Goal: Task Accomplishment & Management: Use online tool/utility

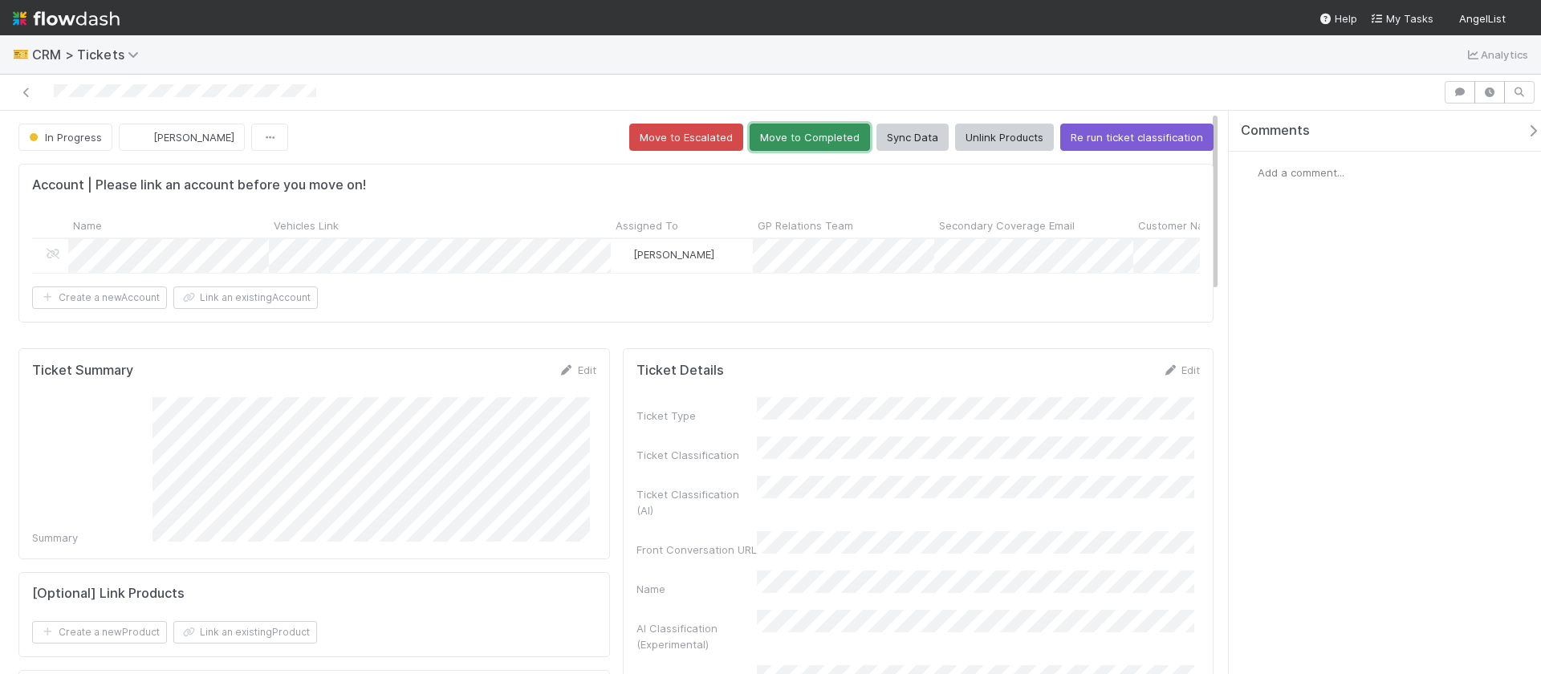
click at [844, 132] on button "Move to Completed" at bounding box center [810, 137] width 120 height 27
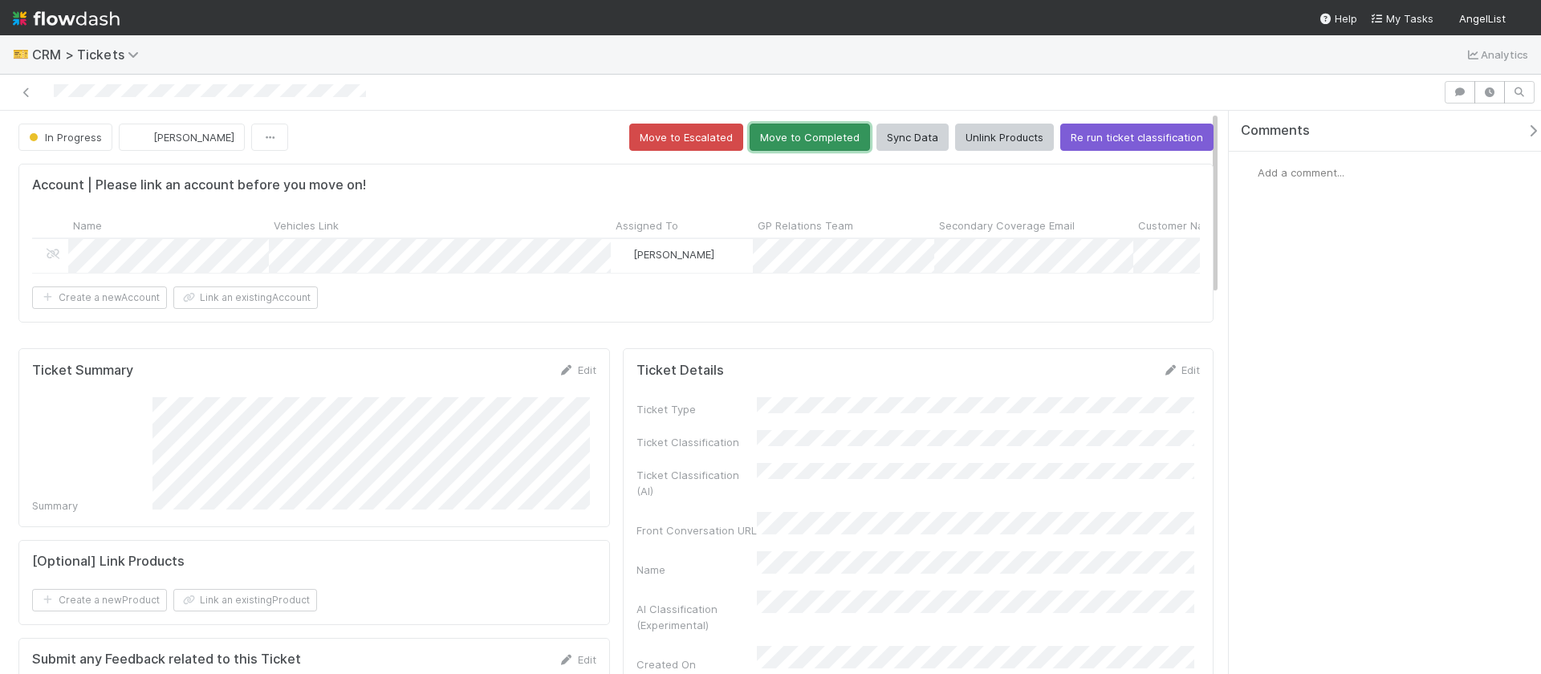
click at [817, 132] on button "Move to Completed" at bounding box center [810, 137] width 120 height 27
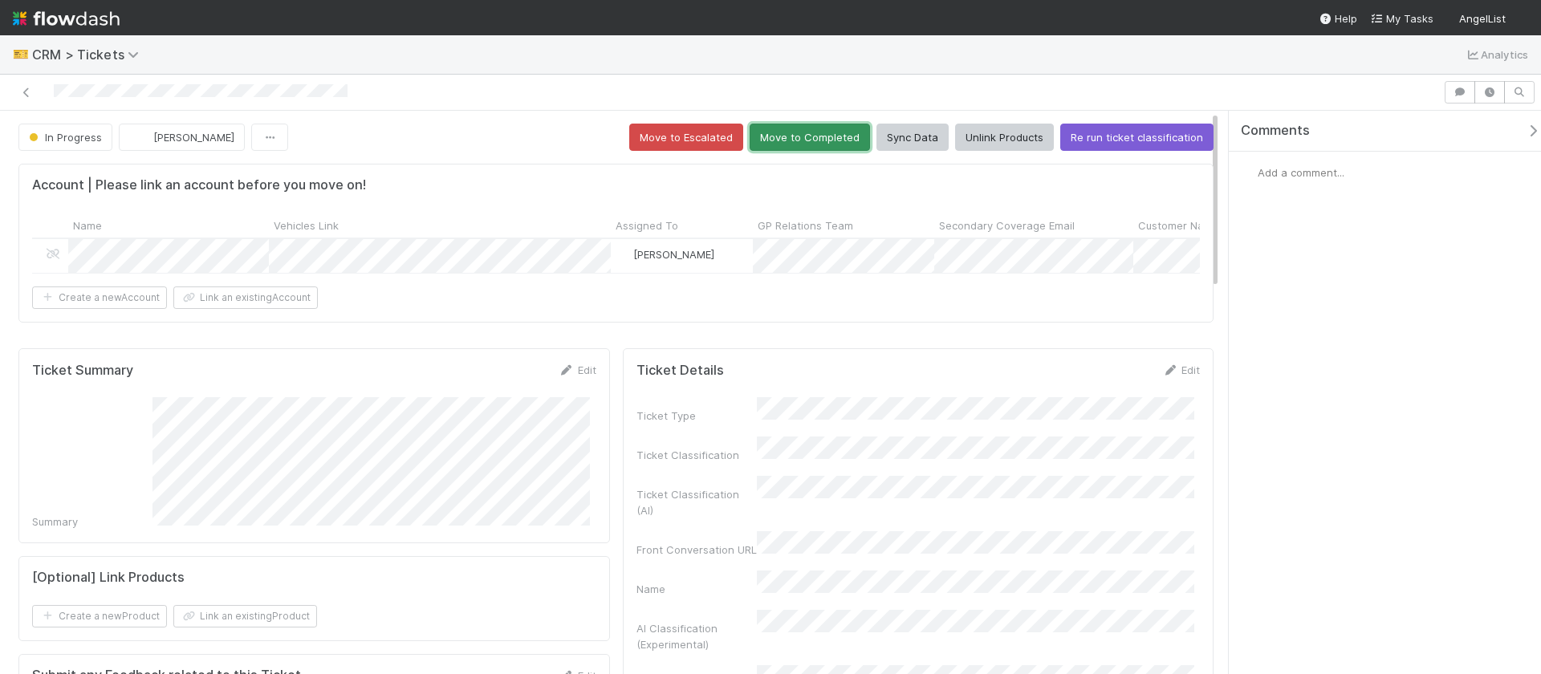
click at [805, 132] on button "Move to Completed" at bounding box center [810, 137] width 120 height 27
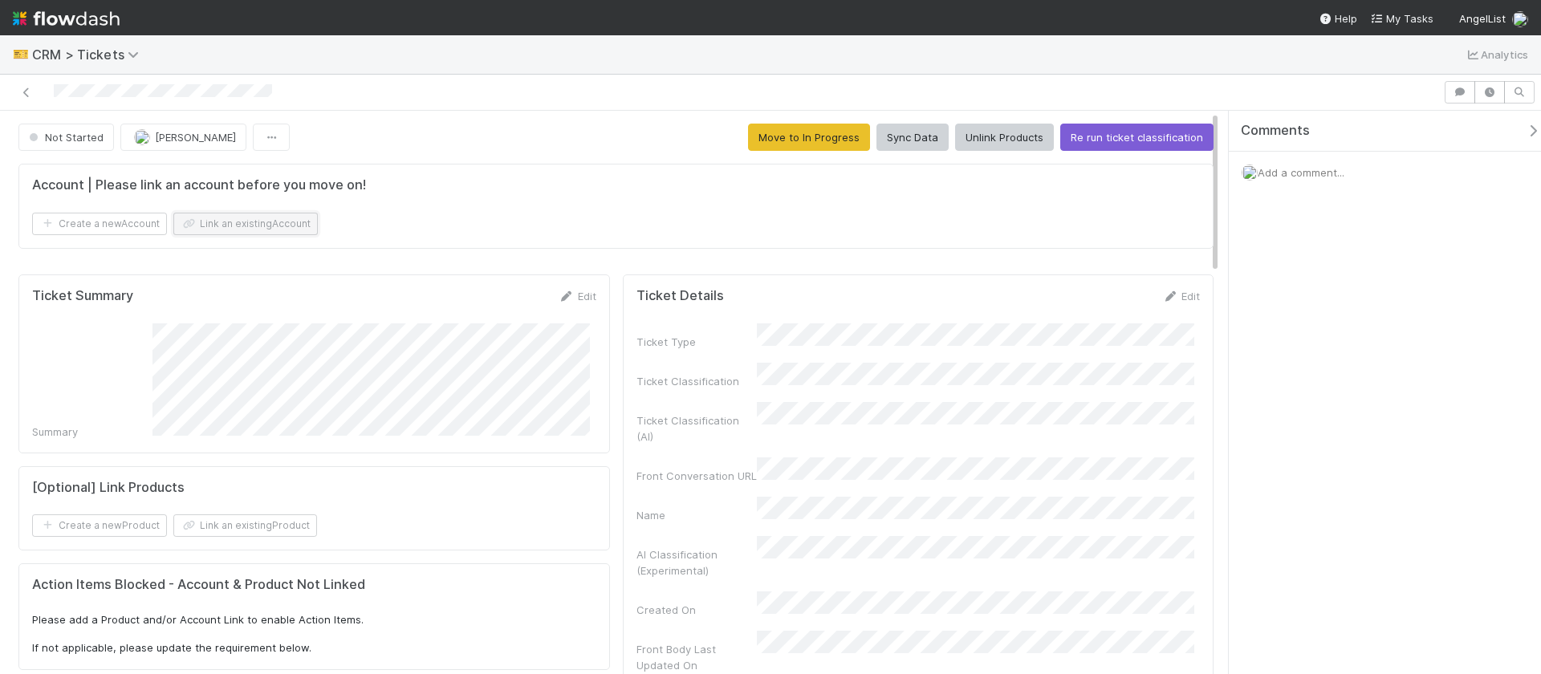
click at [228, 218] on button "Link an existing Account" at bounding box center [245, 224] width 145 height 22
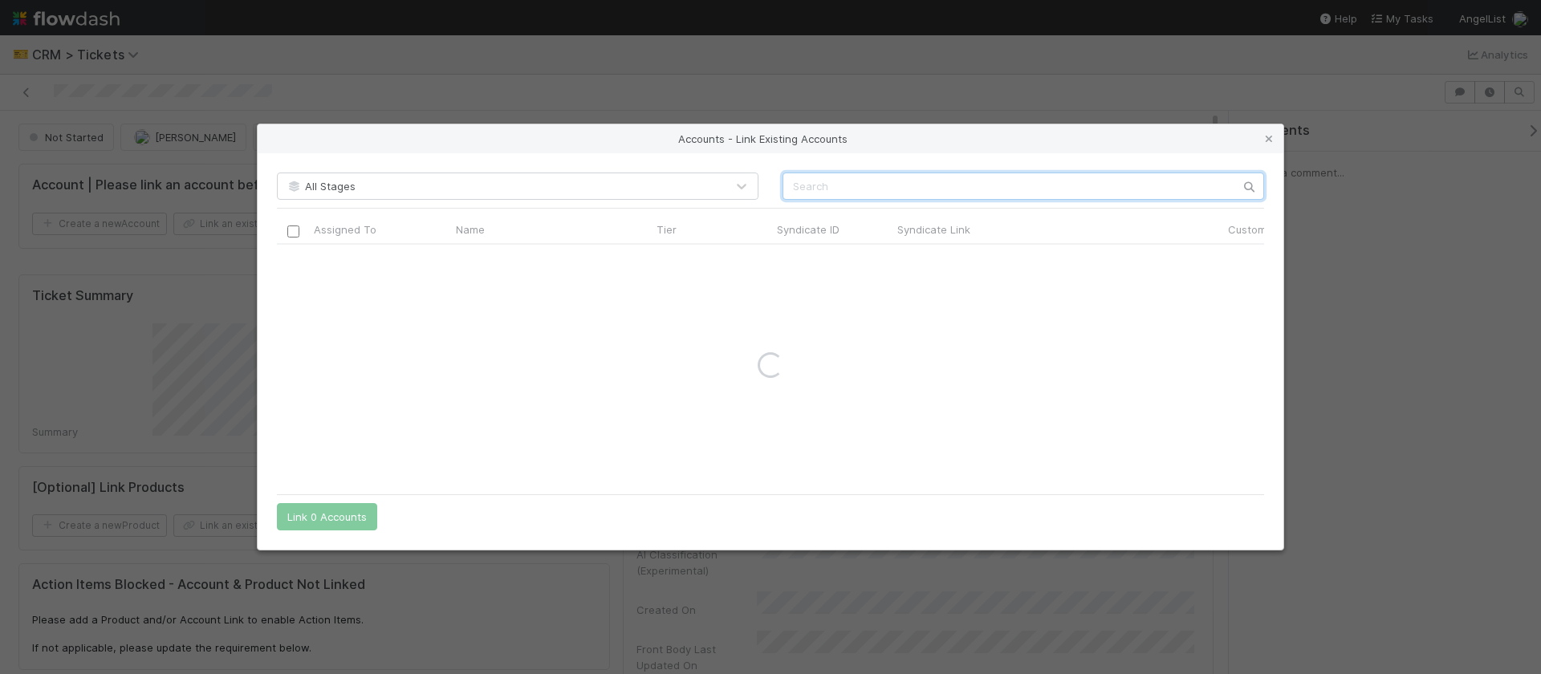
click at [890, 191] on input "text" at bounding box center [1024, 186] width 482 height 27
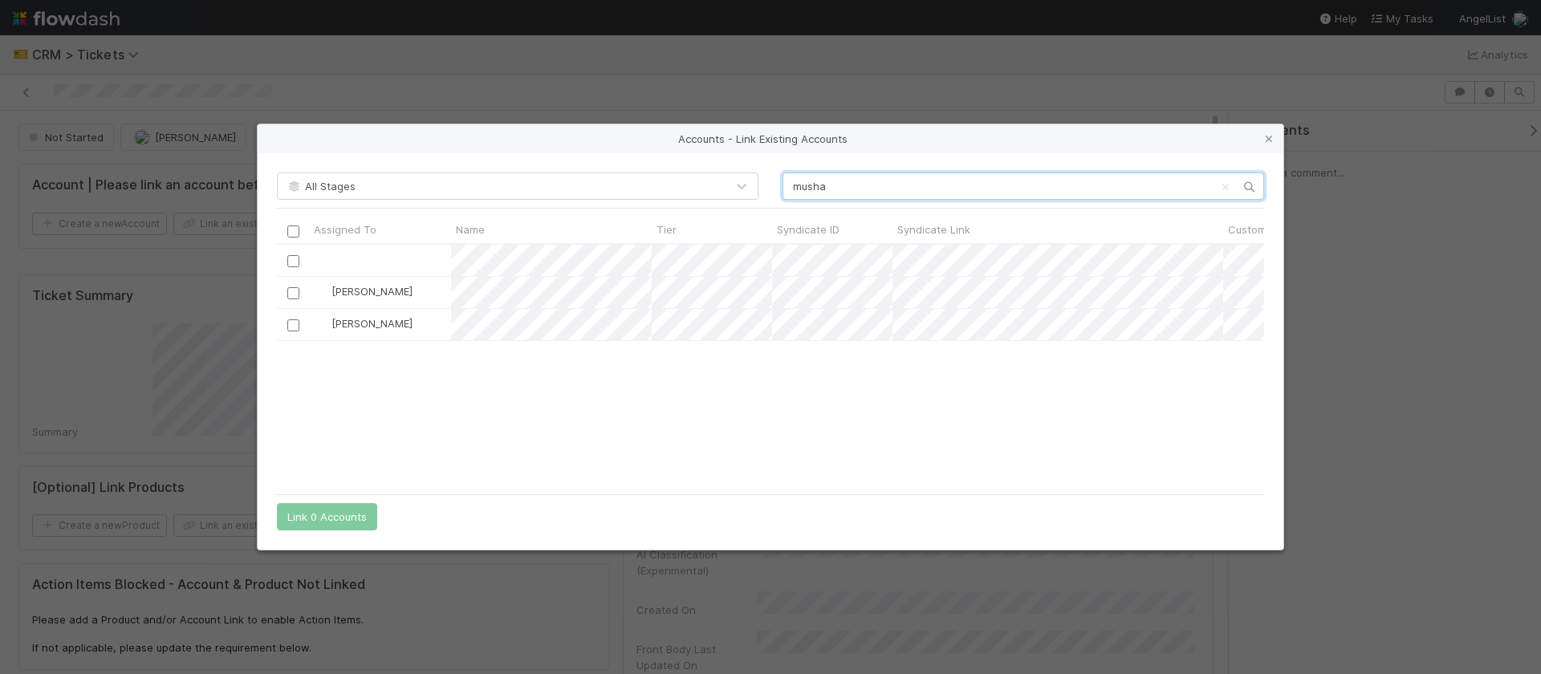
scroll to position [230, 975]
type input "musha"
click at [295, 326] on input "checkbox" at bounding box center [293, 326] width 12 height 12
click at [337, 516] on button "Link 1 Account" at bounding box center [323, 516] width 93 height 27
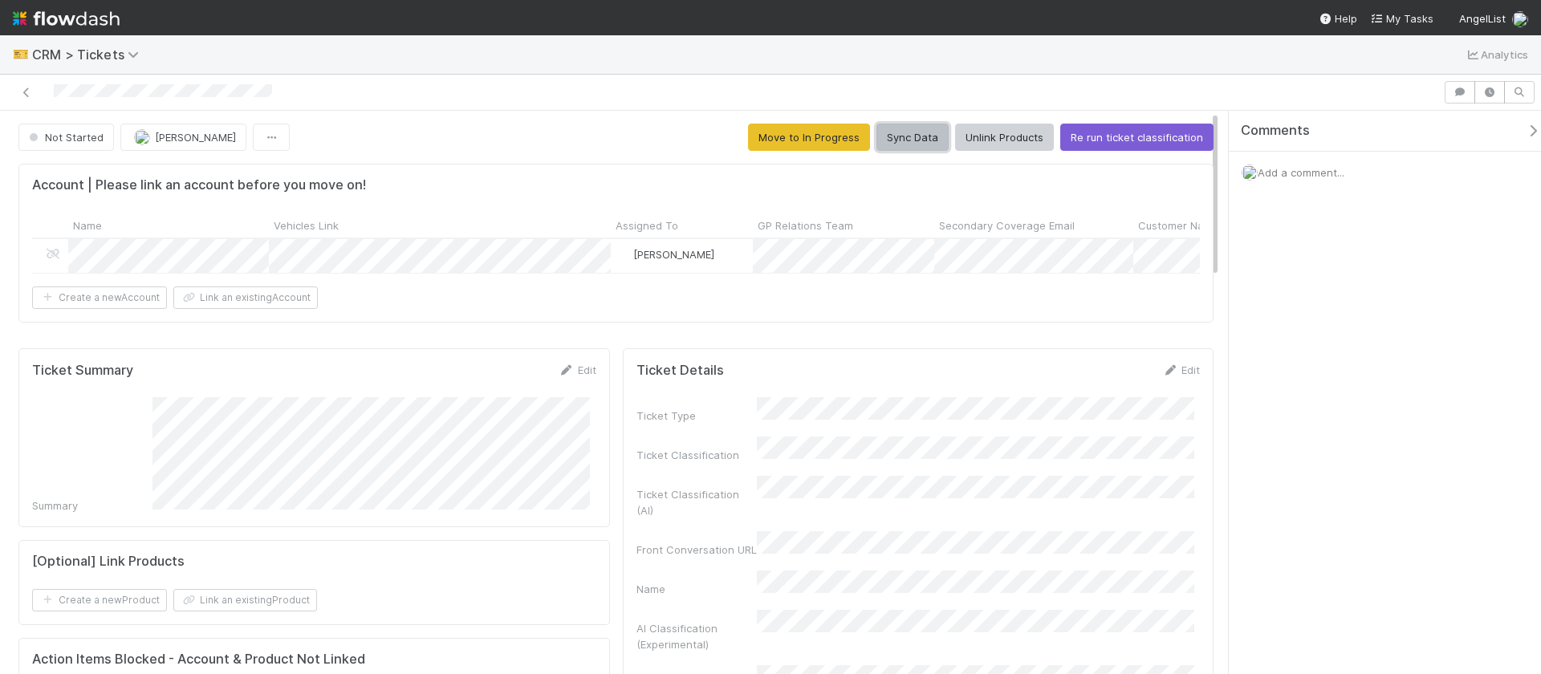
click at [893, 130] on button "Sync Data" at bounding box center [913, 137] width 72 height 27
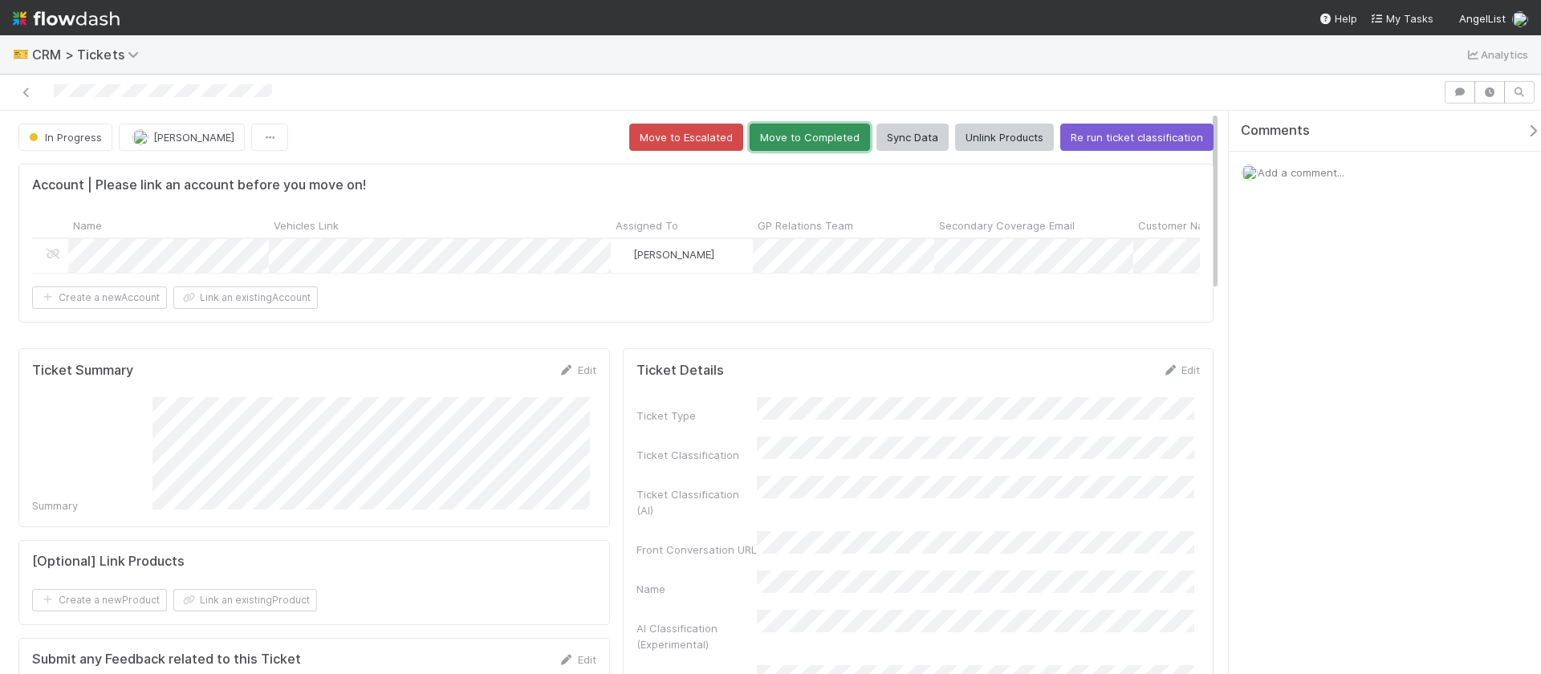
click at [814, 142] on button "Move to Completed" at bounding box center [810, 137] width 120 height 27
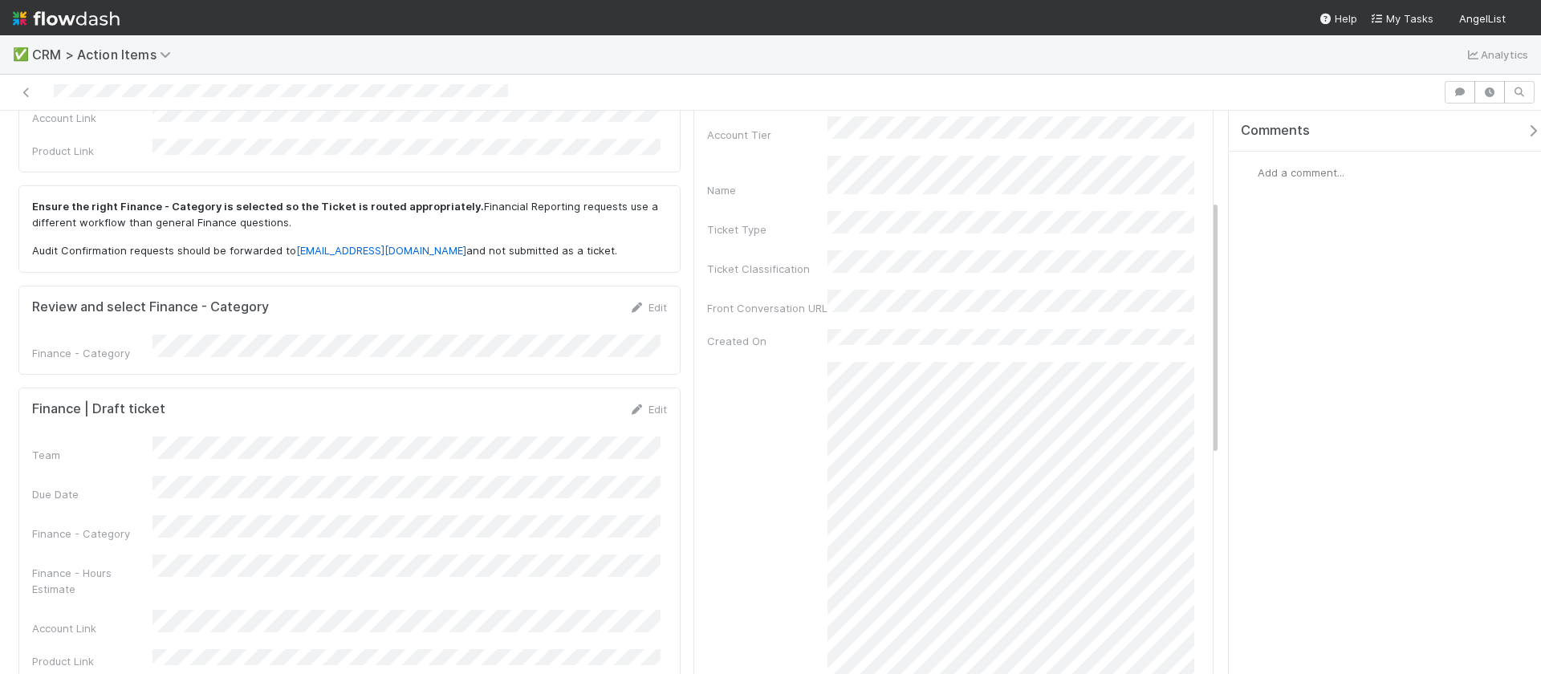
scroll to position [200, 0]
click at [653, 401] on link "Edit" at bounding box center [648, 407] width 38 height 13
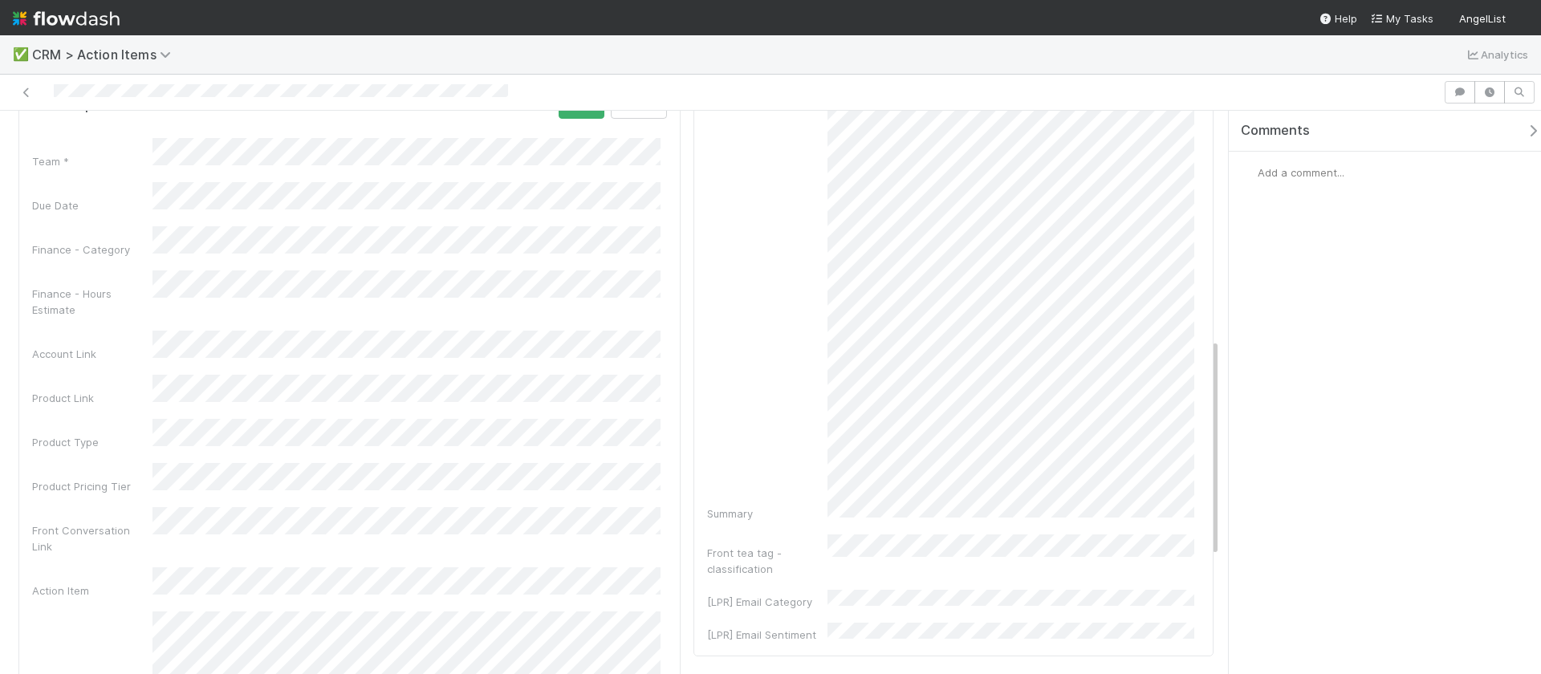
scroll to position [47, 0]
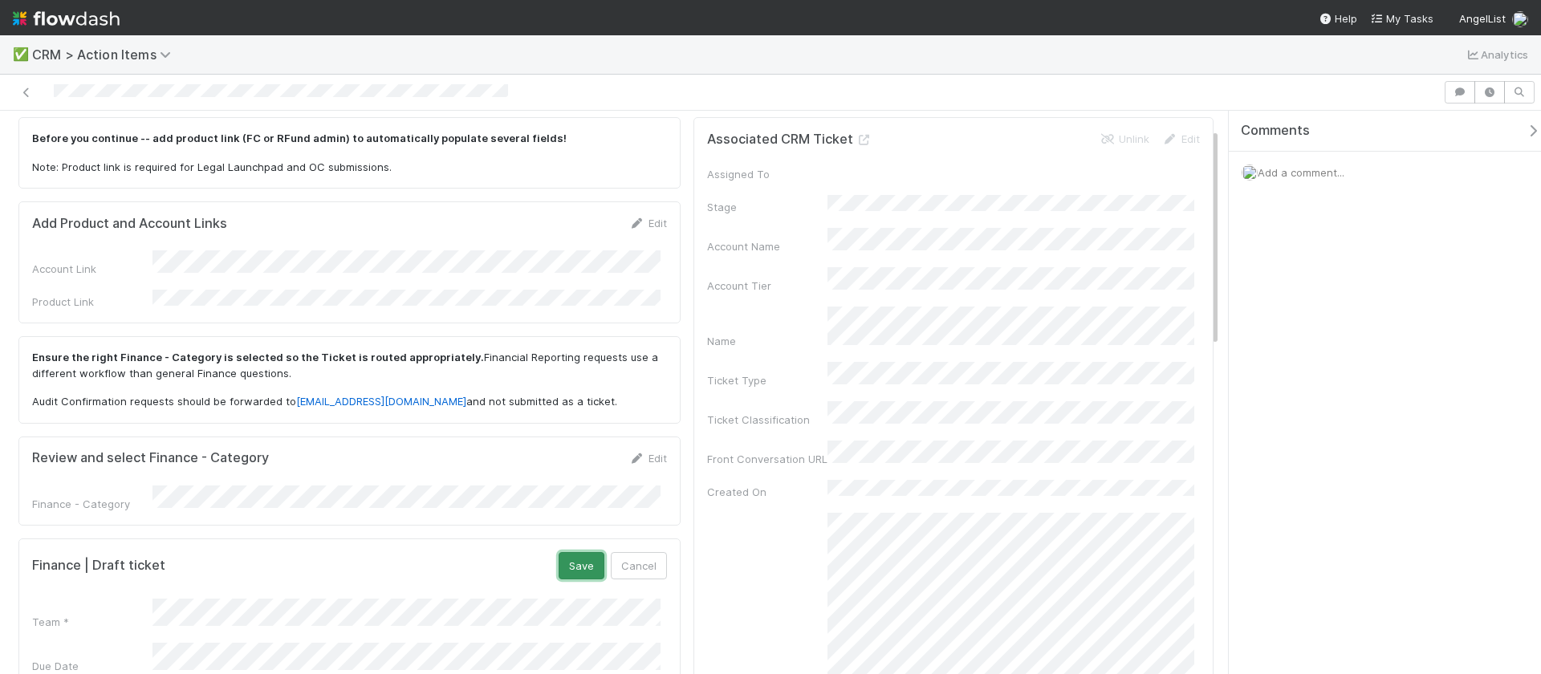
click at [576, 552] on button "Save" at bounding box center [582, 565] width 46 height 27
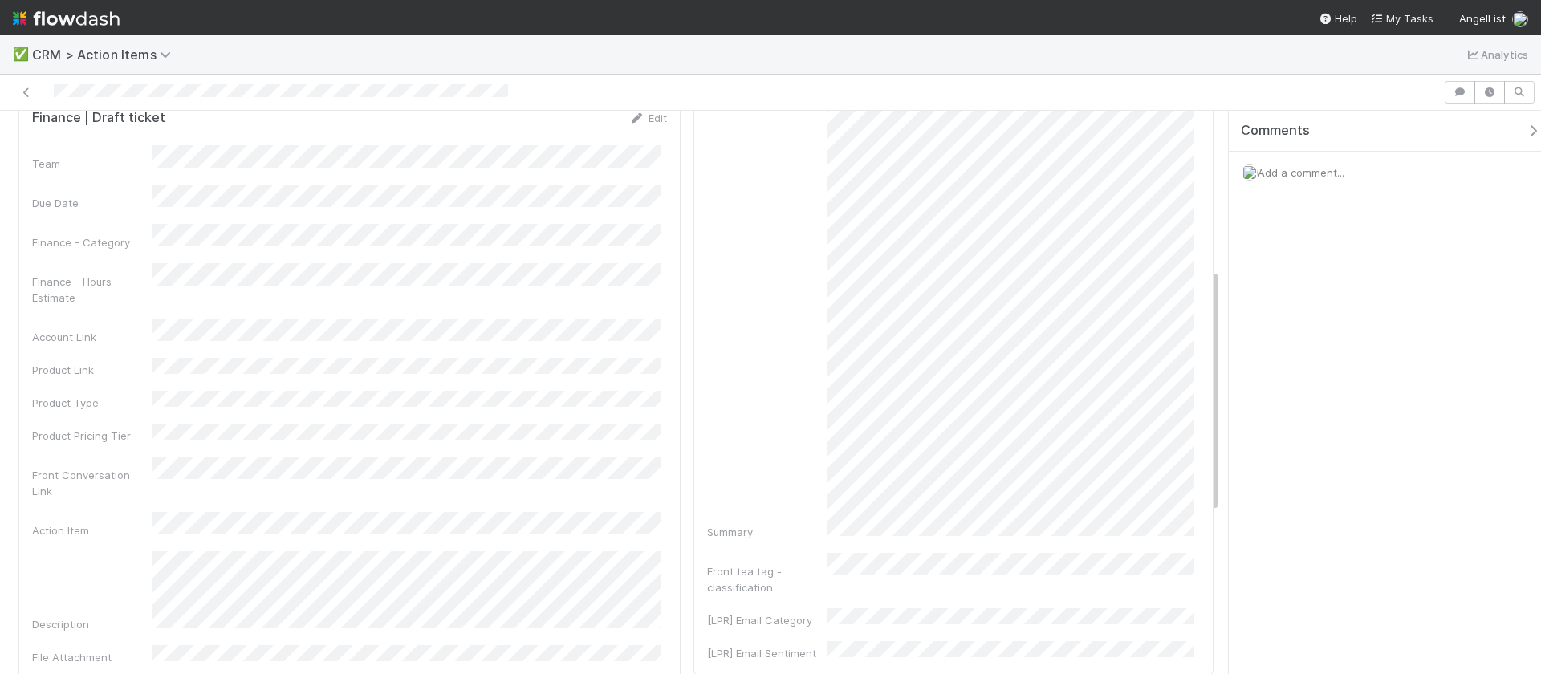
scroll to position [364, 0]
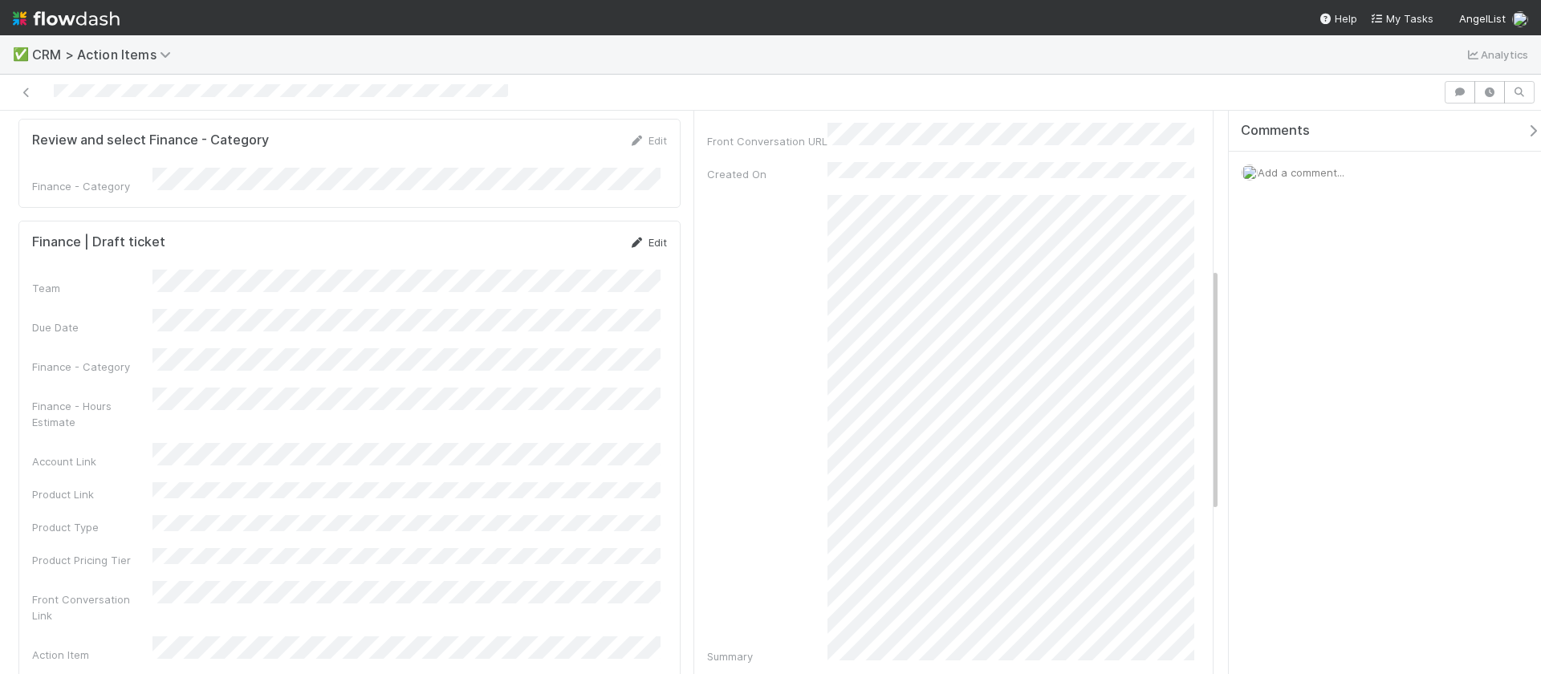
click at [645, 236] on link "Edit" at bounding box center [648, 242] width 38 height 13
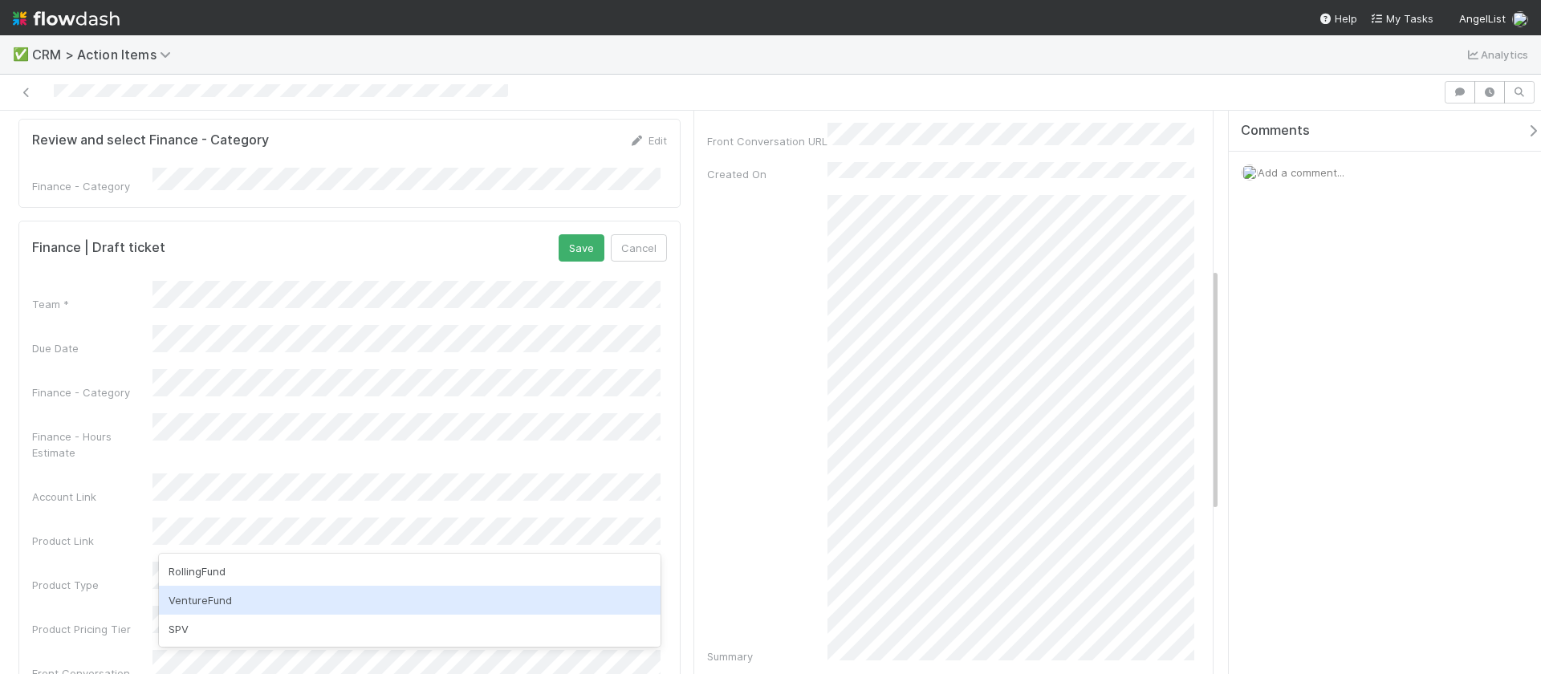
click at [217, 596] on div "VentureFund" at bounding box center [410, 600] width 502 height 29
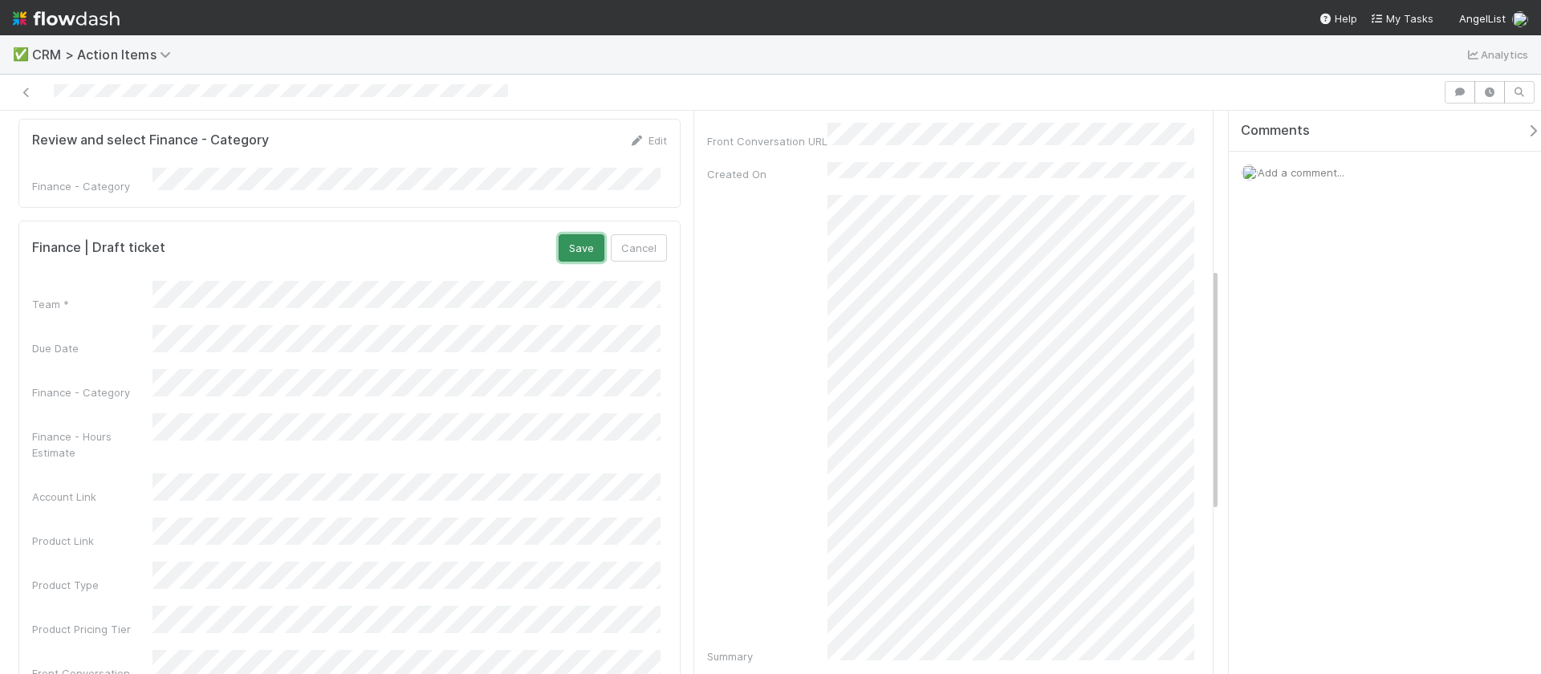
click at [580, 234] on button "Save" at bounding box center [582, 247] width 46 height 27
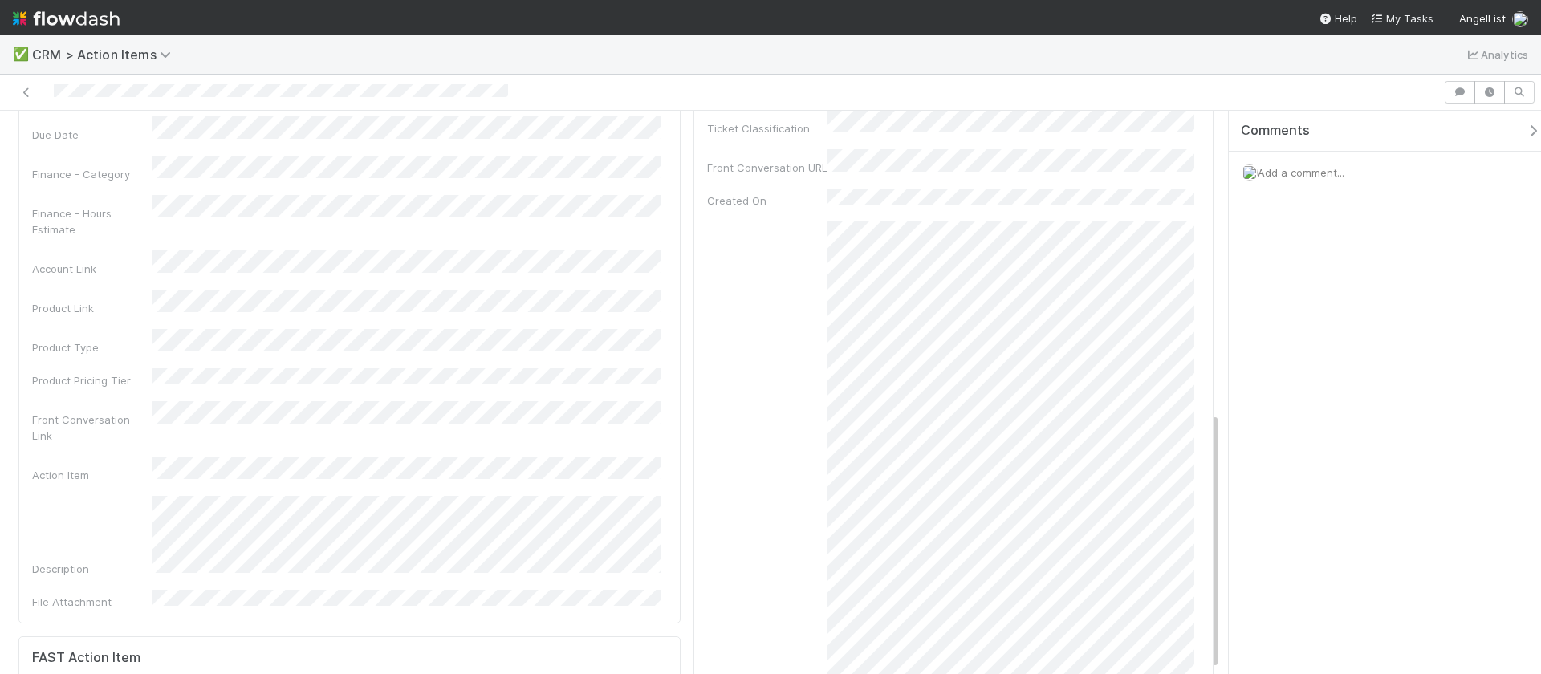
scroll to position [0, 0]
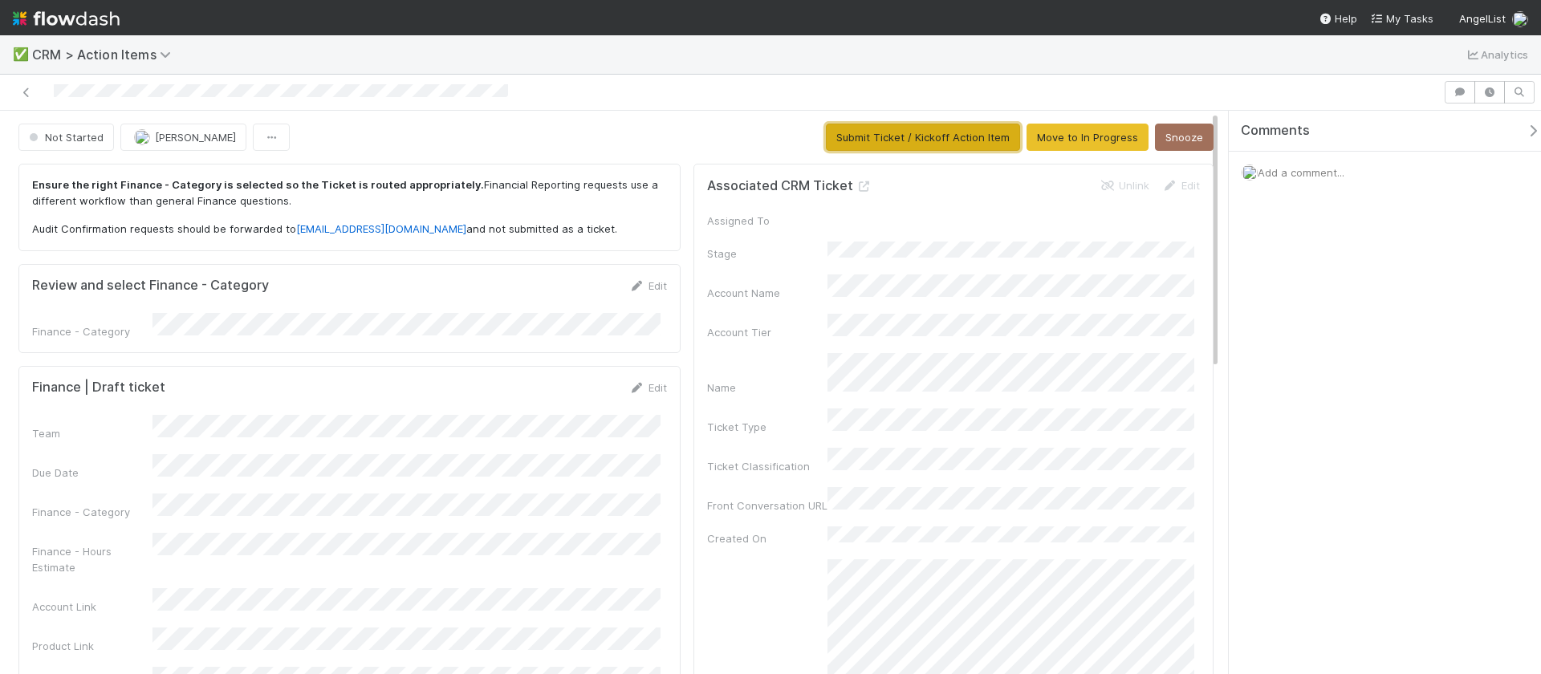
click at [955, 132] on button "Submit Ticket / Kickoff Action Item" at bounding box center [923, 137] width 194 height 27
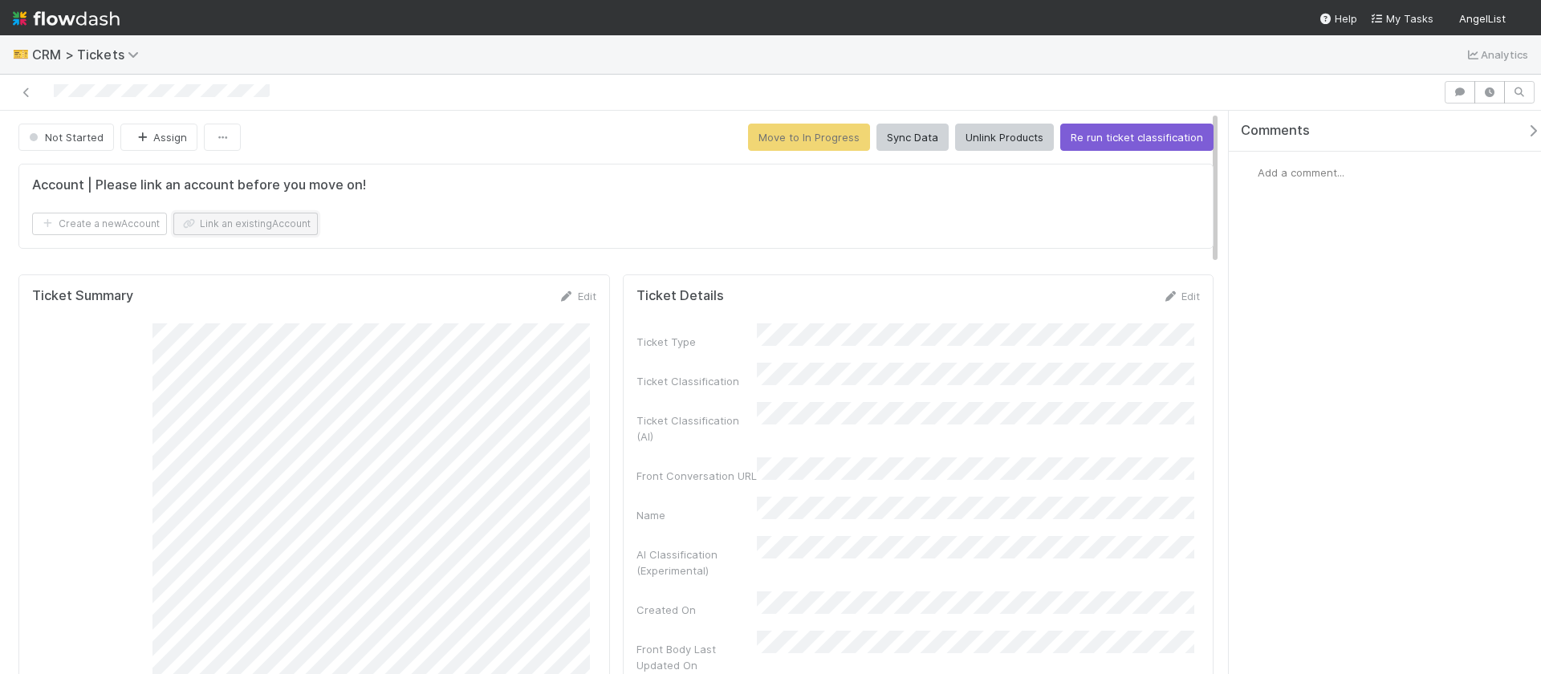
click at [243, 218] on button "Link an existing Account" at bounding box center [245, 224] width 145 height 22
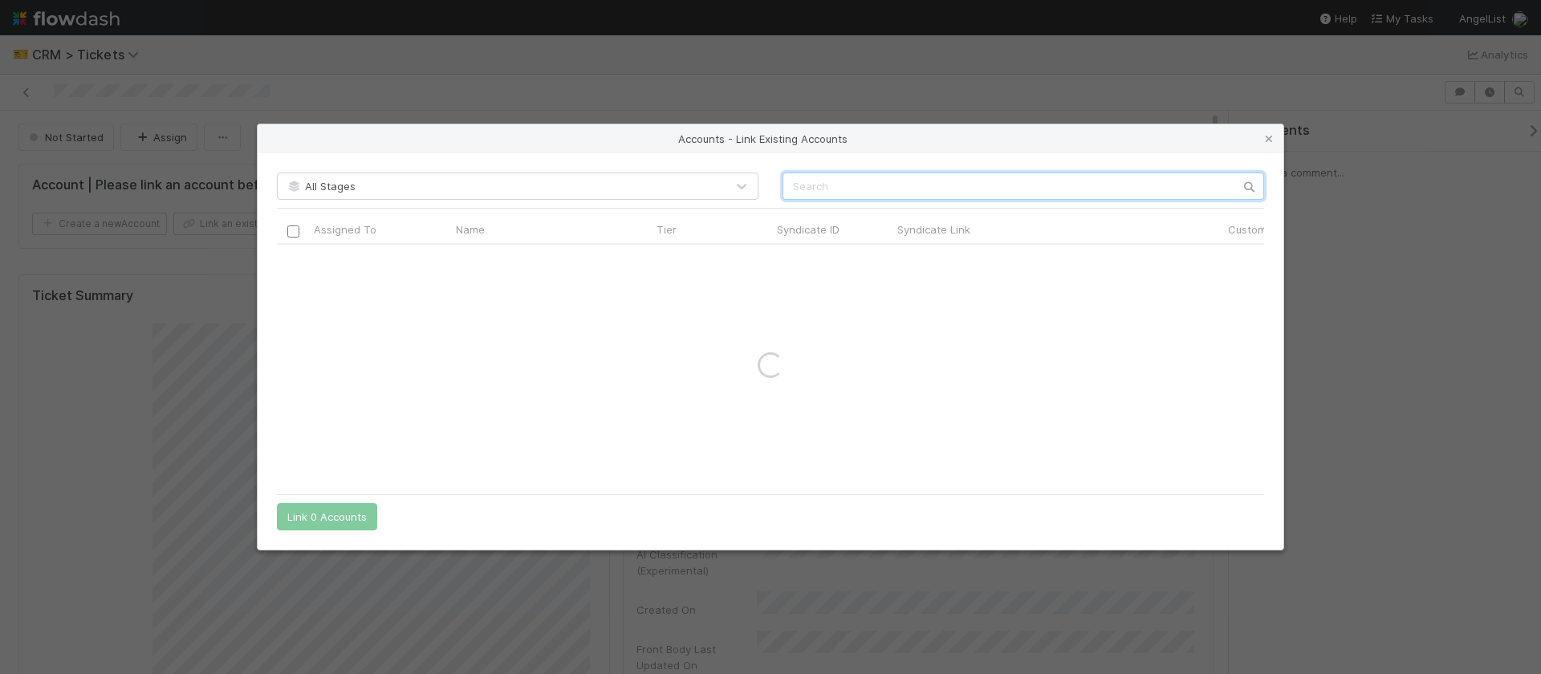
click at [941, 181] on input "text" at bounding box center [1024, 186] width 482 height 27
type input "tcp capital"
click at [291, 265] on input "checkbox" at bounding box center [293, 261] width 12 height 12
click at [324, 520] on button "Link 1 Account" at bounding box center [323, 516] width 93 height 27
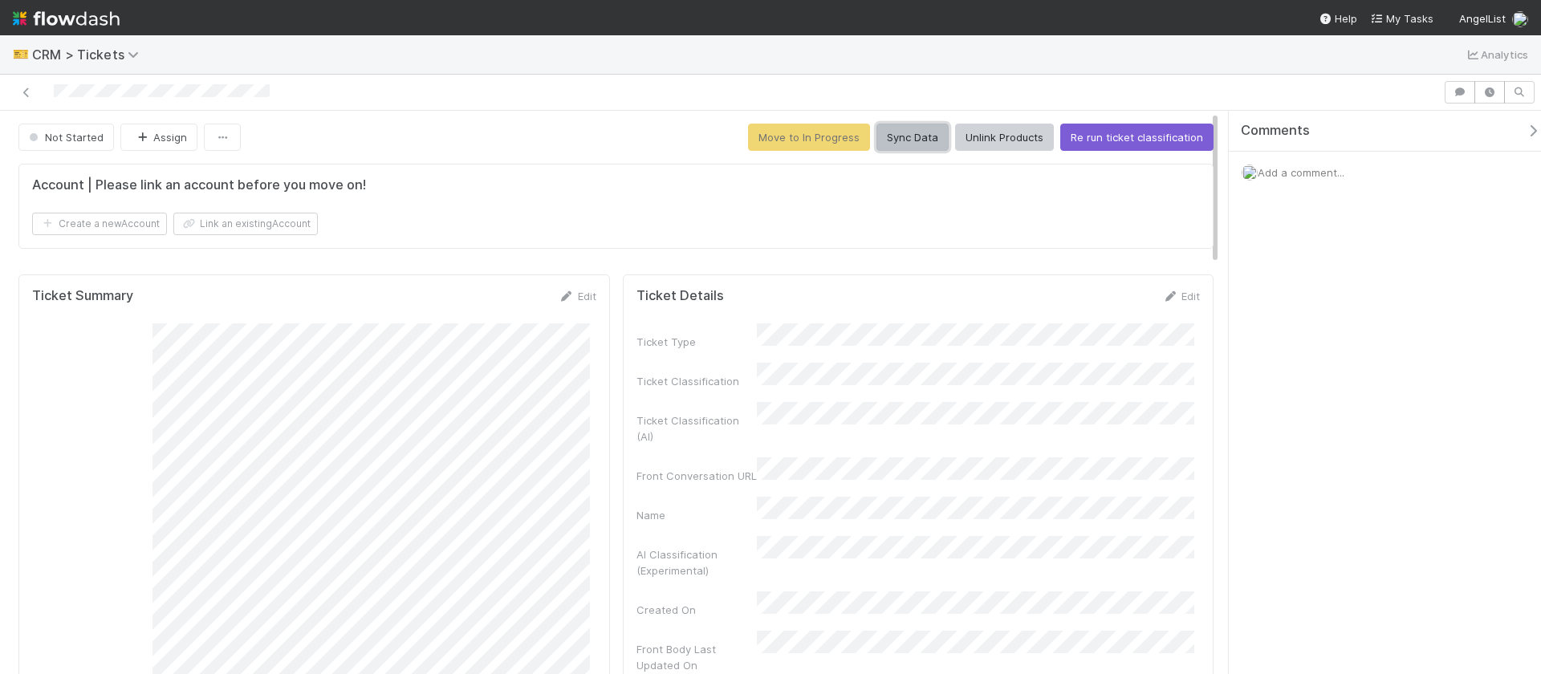
click at [922, 136] on button "Sync Data" at bounding box center [913, 137] width 72 height 27
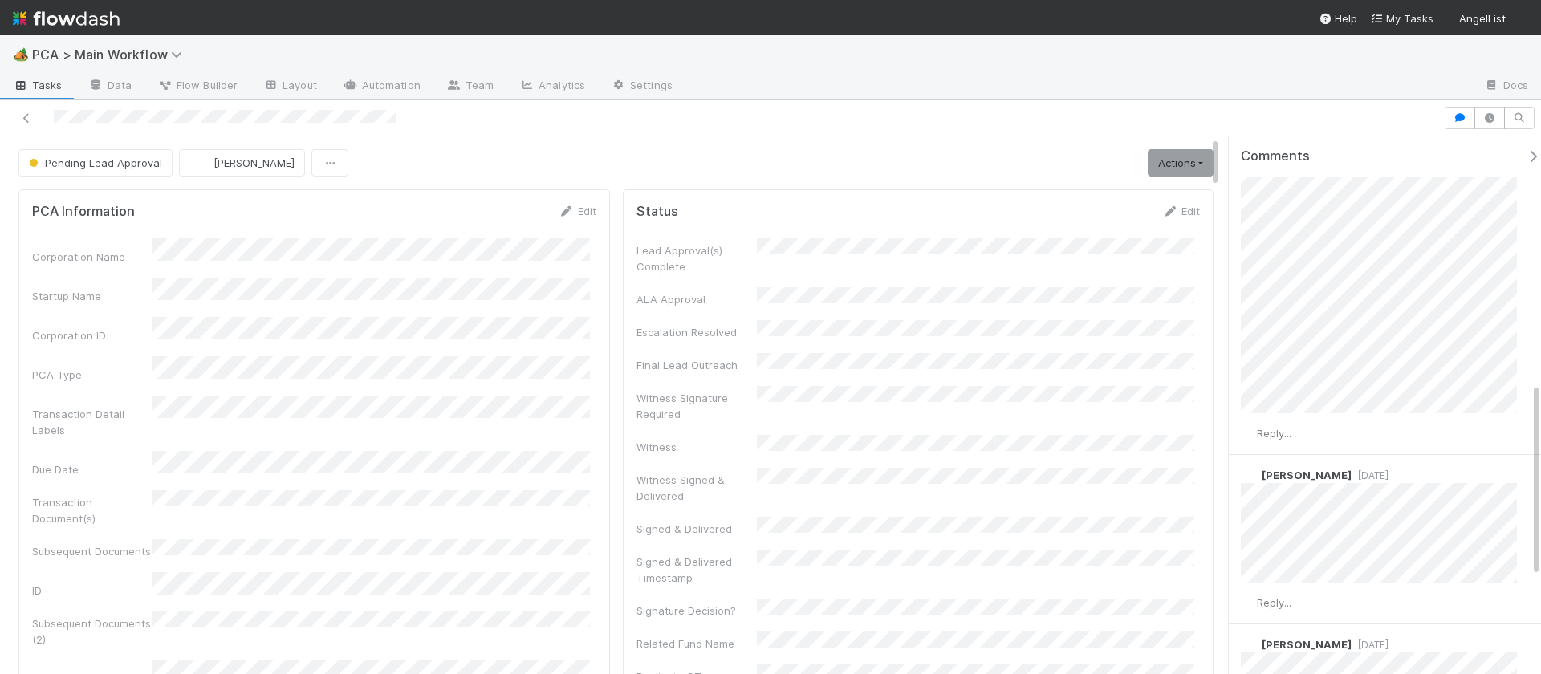
scroll to position [682, 0]
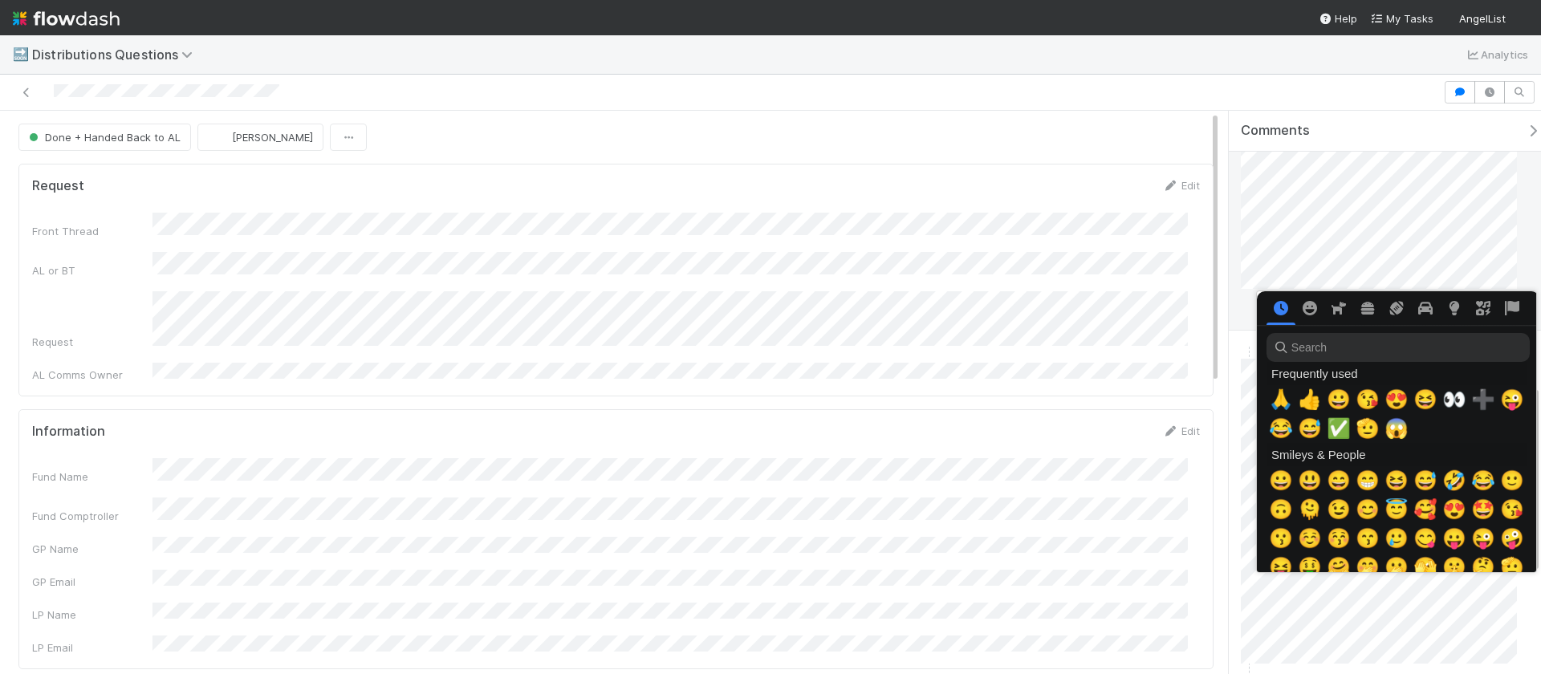
scroll to position [0, 6]
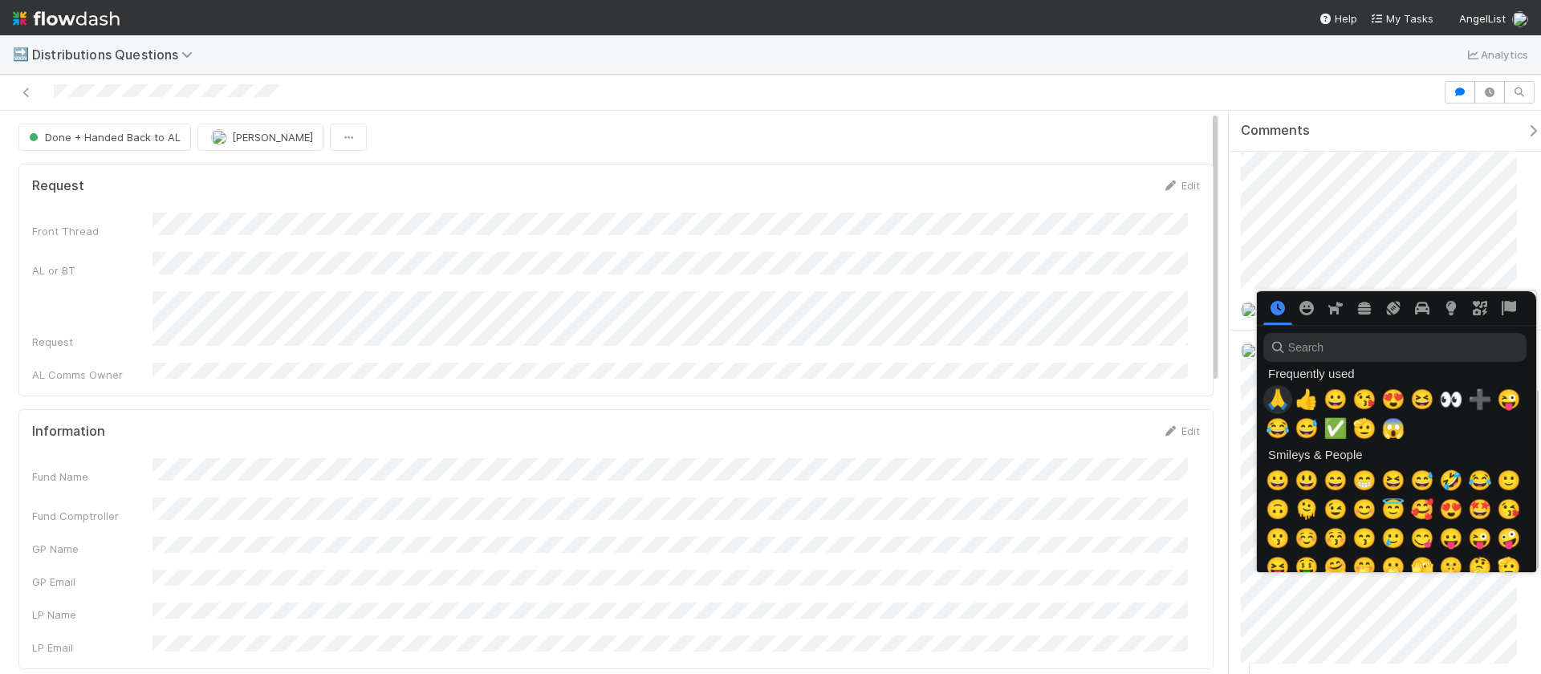
click at [1280, 406] on span "🙏" at bounding box center [1278, 400] width 24 height 22
